Goal: Information Seeking & Learning: Check status

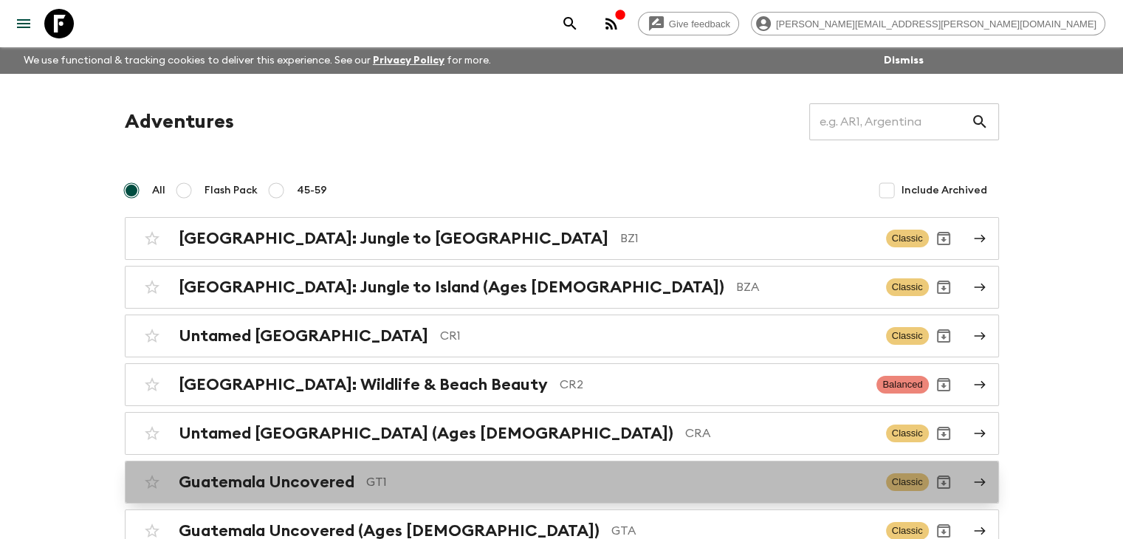
click at [257, 484] on h2 "Guatemala Uncovered" at bounding box center [267, 482] width 176 height 19
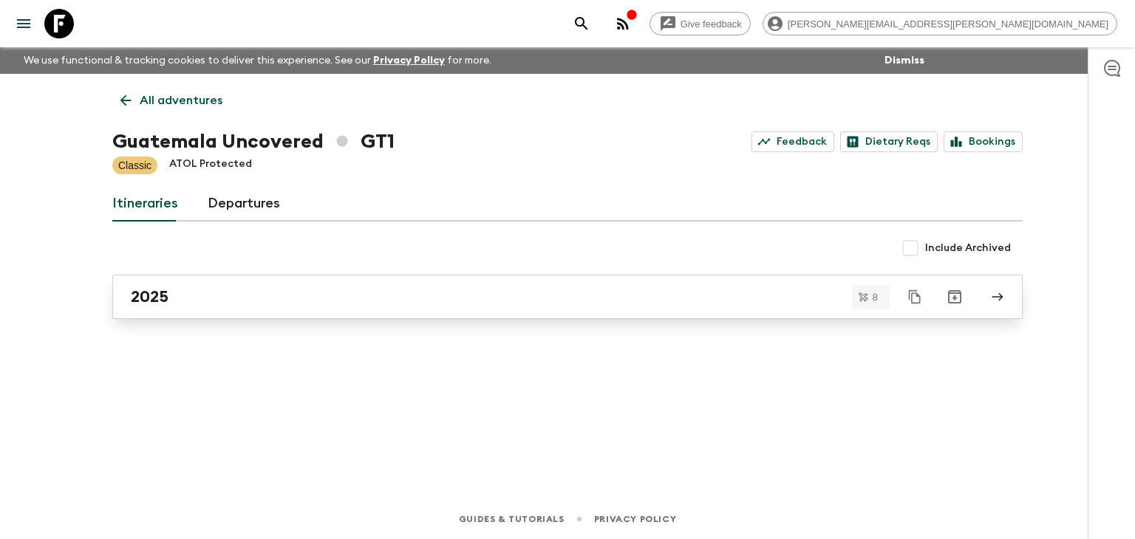
click at [151, 298] on h2 "2025" at bounding box center [150, 296] width 38 height 19
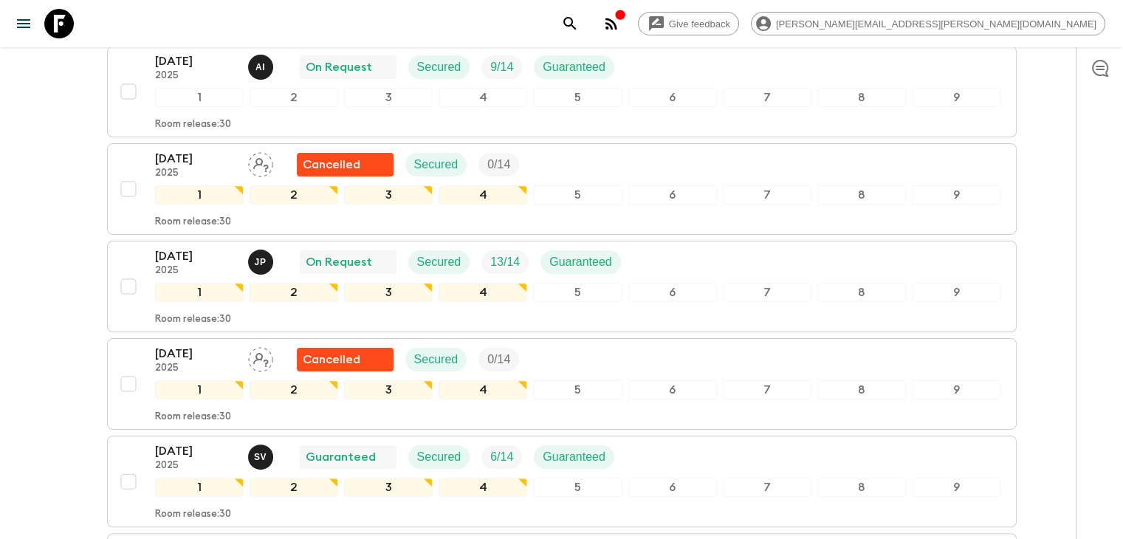
scroll to position [121, 0]
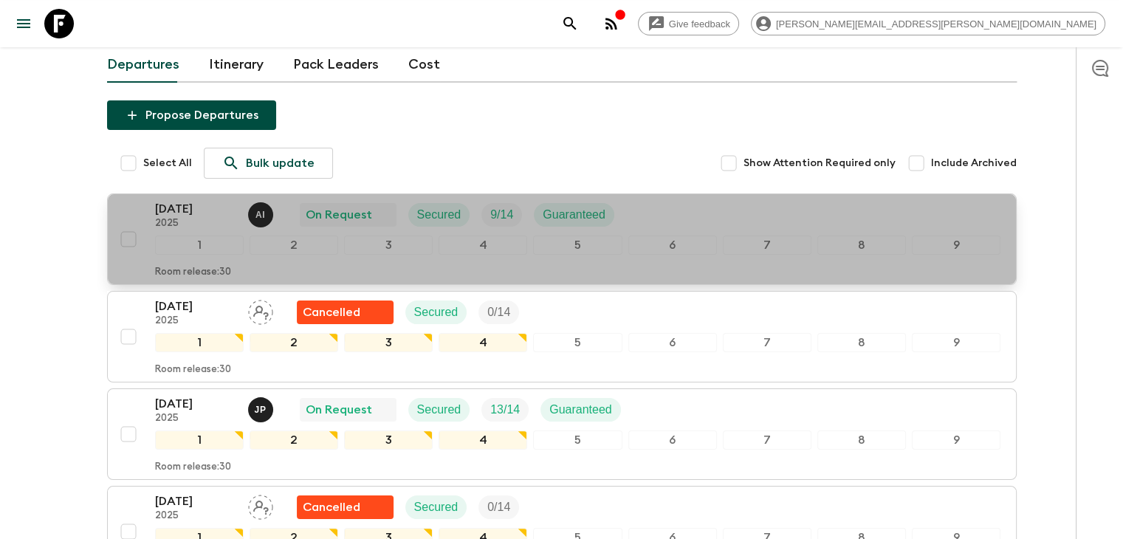
click at [183, 205] on p "[DATE]" at bounding box center [195, 209] width 81 height 18
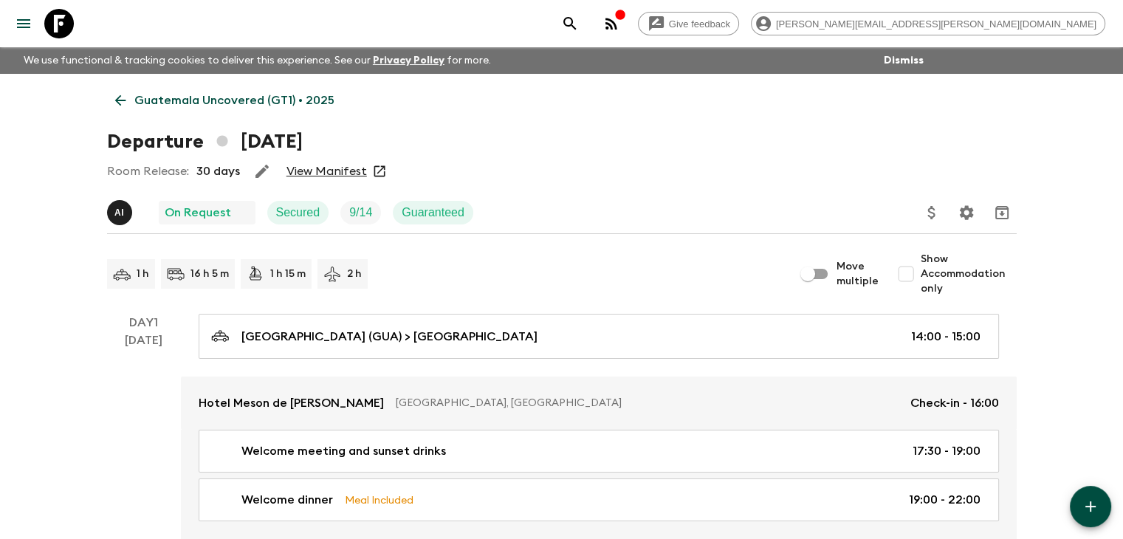
click at [322, 165] on link "View Manifest" at bounding box center [327, 171] width 81 height 15
